Goal: Task Accomplishment & Management: Manage account settings

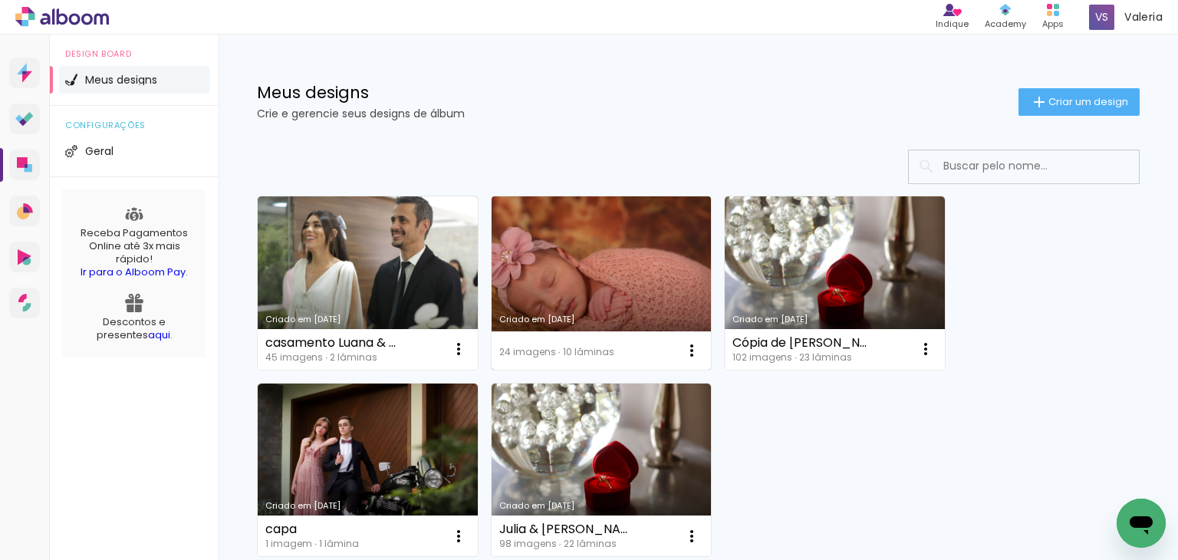
click at [602, 277] on link "Criado em 04/01/25" at bounding box center [602, 282] width 220 height 173
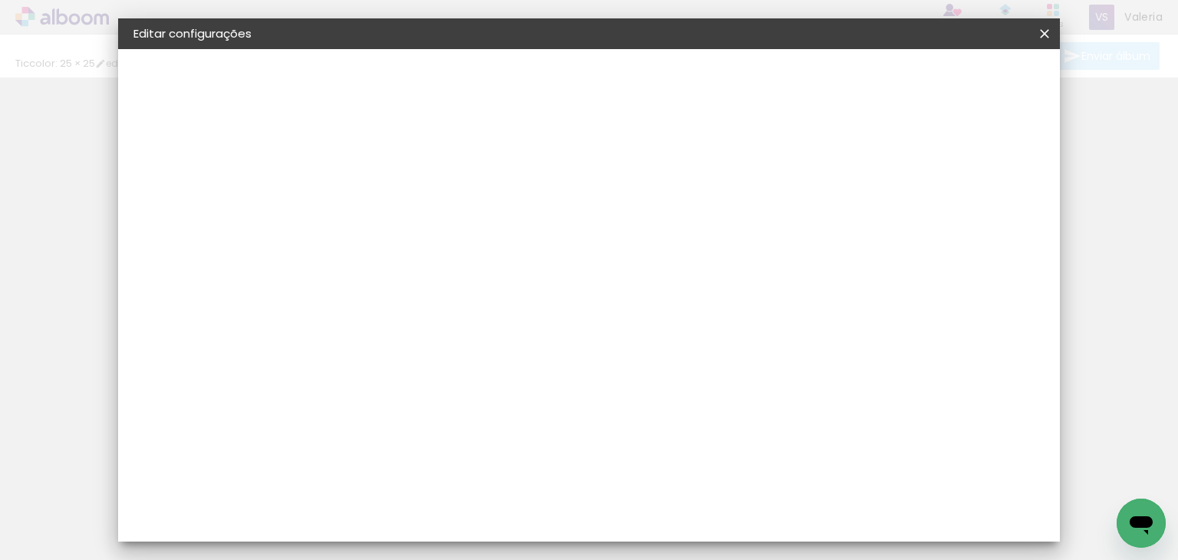
type input "1"
